Goal: Task Accomplishment & Management: Use online tool/utility

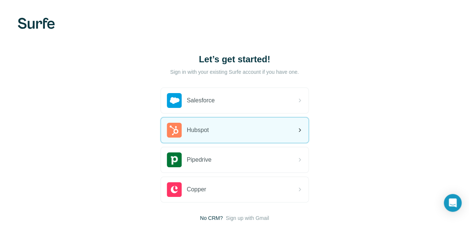
click at [187, 129] on span "Hubspot" at bounding box center [198, 130] width 22 height 9
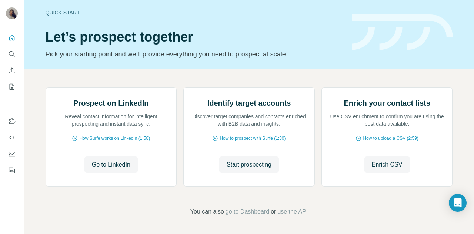
scroll to position [78, 0]
click at [114, 163] on span "Go to LinkedIn" at bounding box center [111, 164] width 39 height 9
